Goal: Task Accomplishment & Management: Use online tool/utility

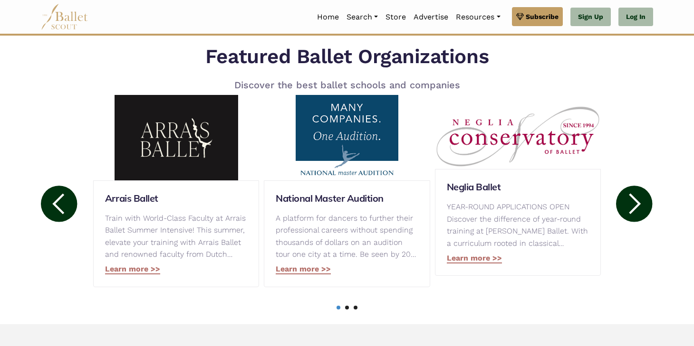
scroll to position [130, 0]
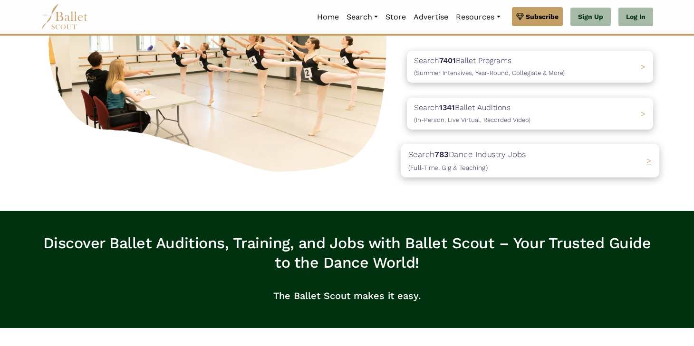
click at [543, 163] on div "Search 783 Dance Industry Jobs ([DEMOGRAPHIC_DATA], [DEMOGRAPHIC_DATA] & Teachi…" at bounding box center [530, 160] width 259 height 33
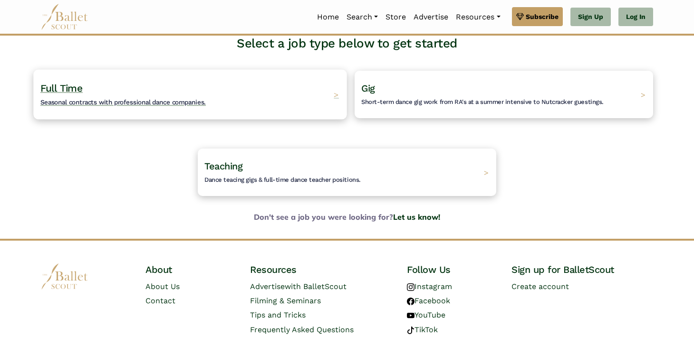
scroll to position [59, 0]
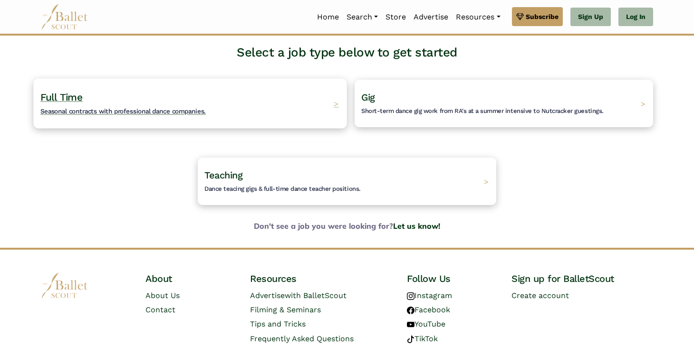
click at [305, 95] on div "Full Time Seasonal contracts with professional dance companies. >" at bounding box center [189, 103] width 313 height 50
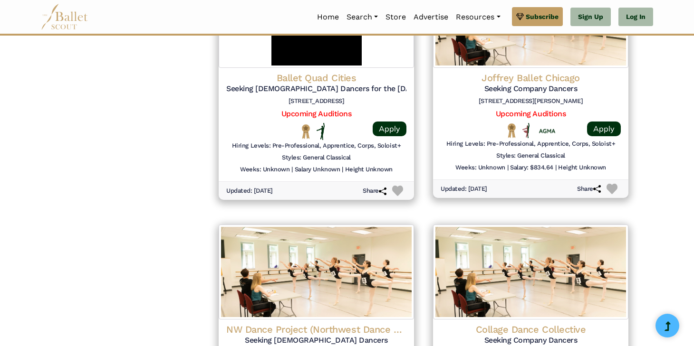
scroll to position [993, 0]
